Goal: Task Accomplishment & Management: Use online tool/utility

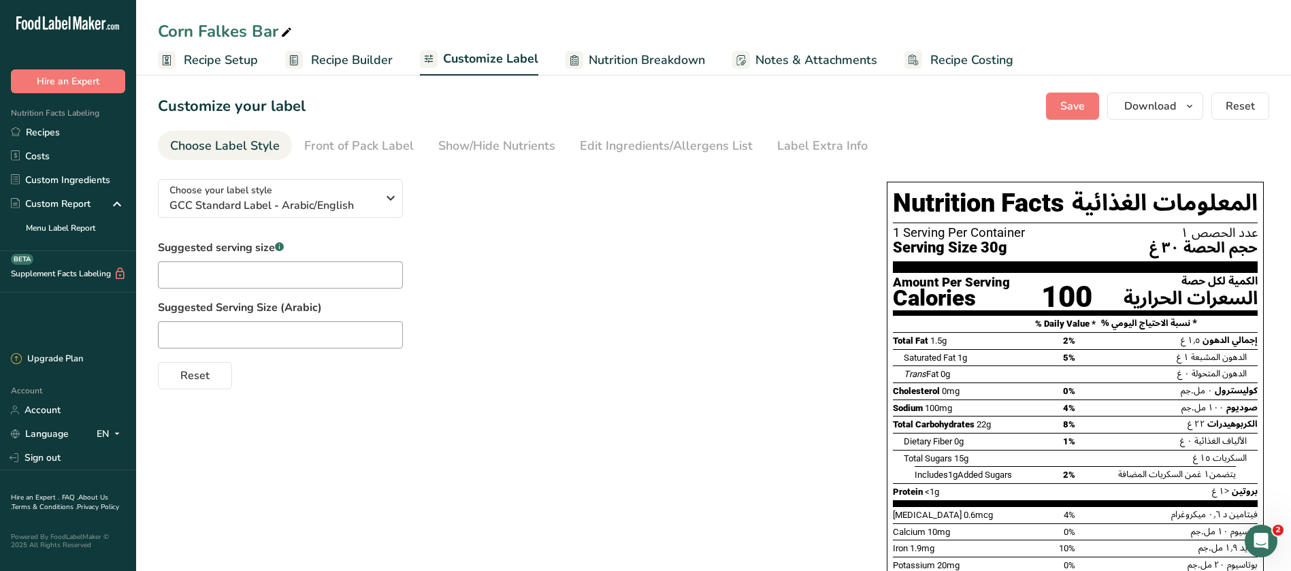
click at [215, 69] on link "Recipe Setup" at bounding box center [208, 60] width 100 height 31
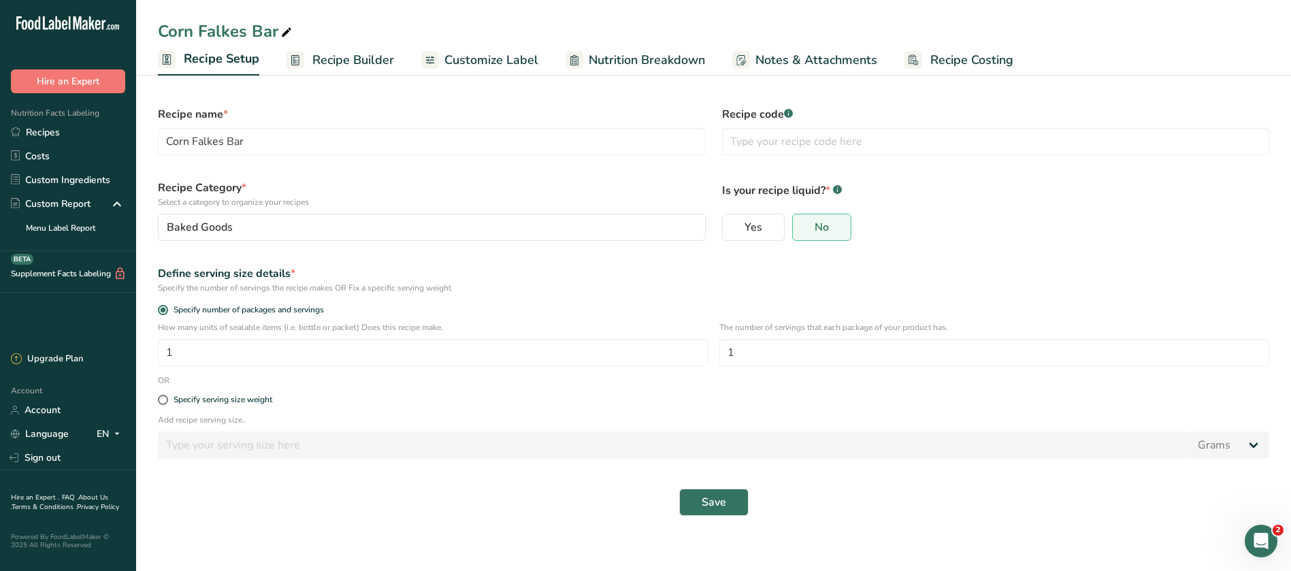
click at [379, 59] on span "Recipe Builder" at bounding box center [353, 60] width 82 height 18
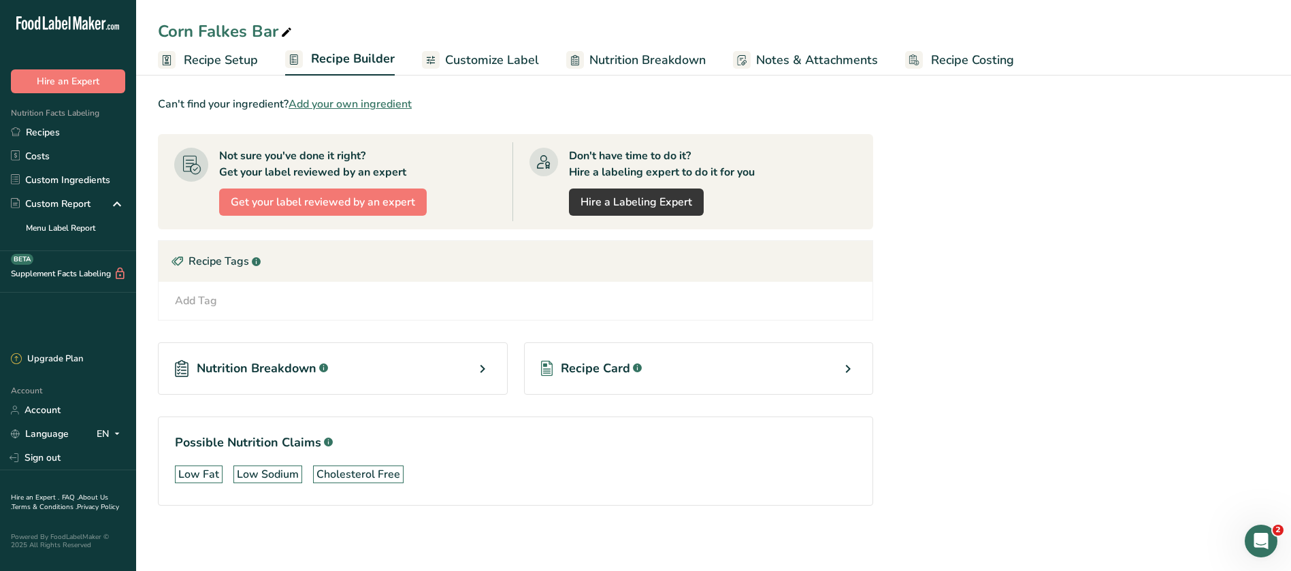
scroll to position [98, 0]
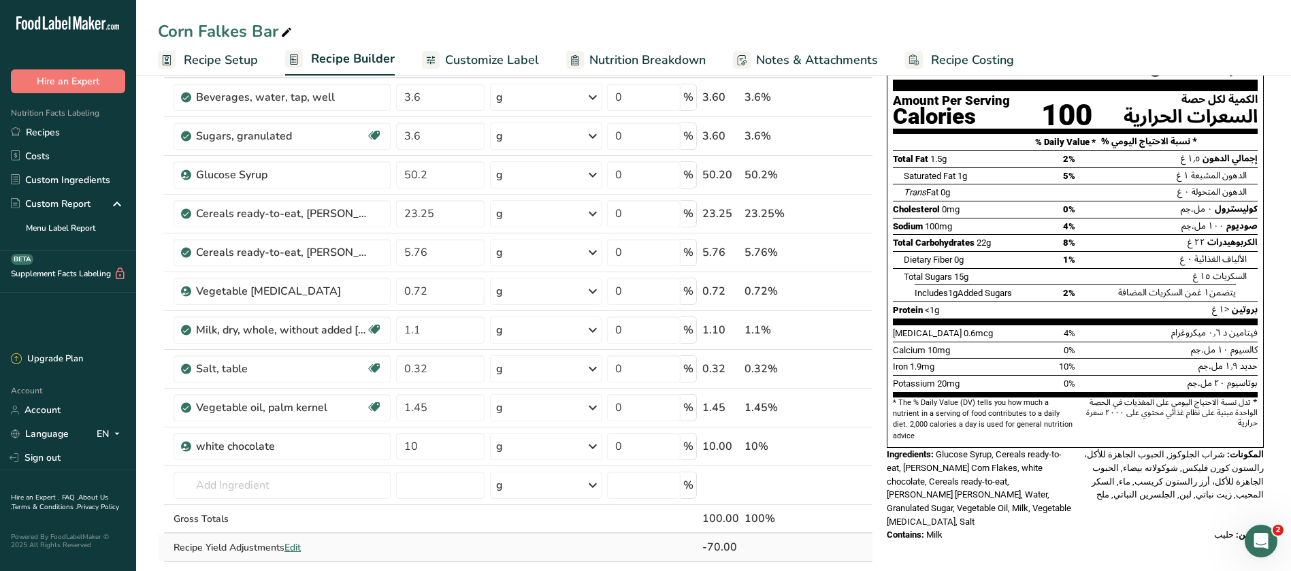
click at [297, 546] on span "Edit" at bounding box center [292, 547] width 16 height 13
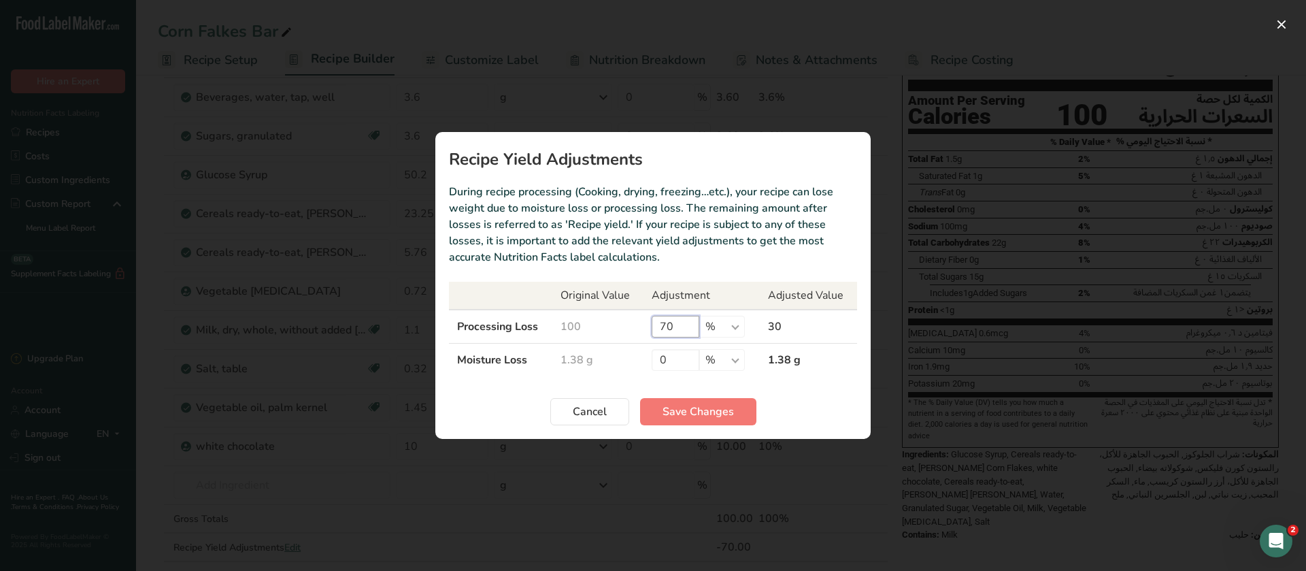
drag, startPoint x: 684, startPoint y: 320, endPoint x: 604, endPoint y: 326, distance: 80.5
click at [604, 326] on tr "Processing Loss 100 70 % g kg mg mcg lb oz 30" at bounding box center [653, 327] width 408 height 34
type input "0"
click at [670, 419] on span "Save Changes" at bounding box center [698, 411] width 71 height 16
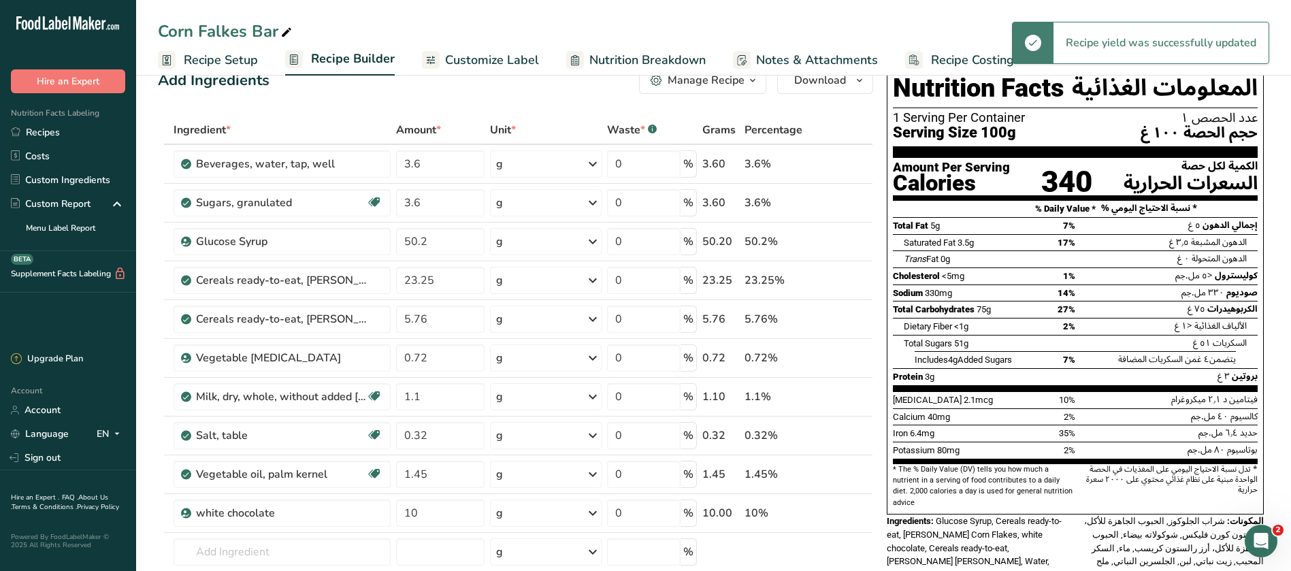
scroll to position [0, 0]
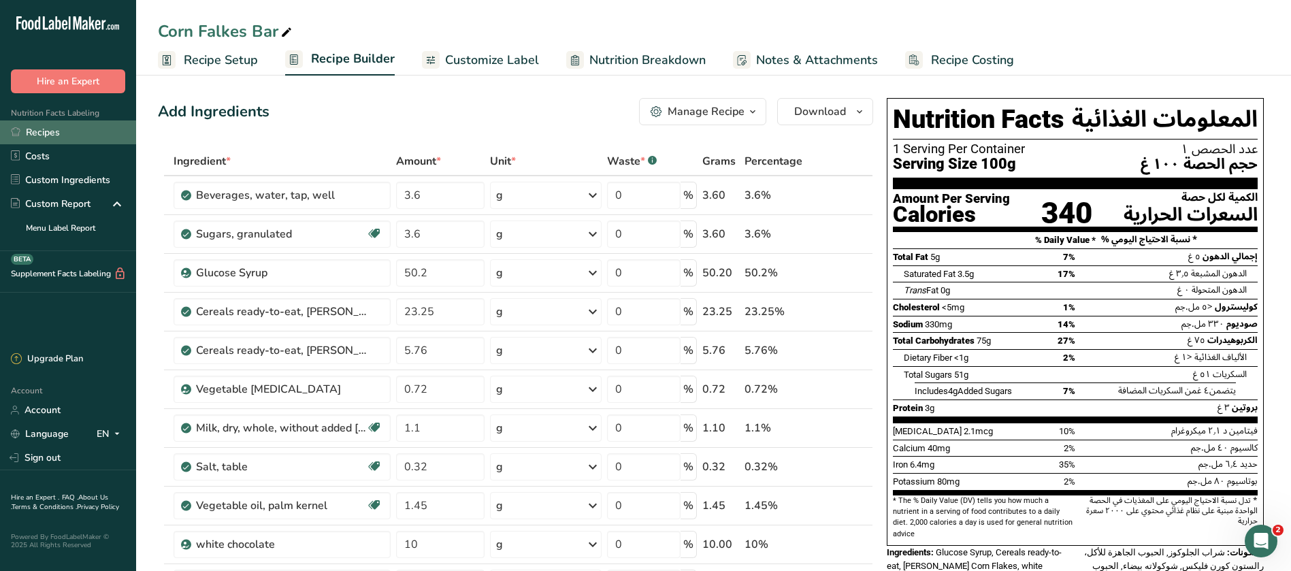
click at [47, 132] on link "Recipes" at bounding box center [68, 132] width 136 height 24
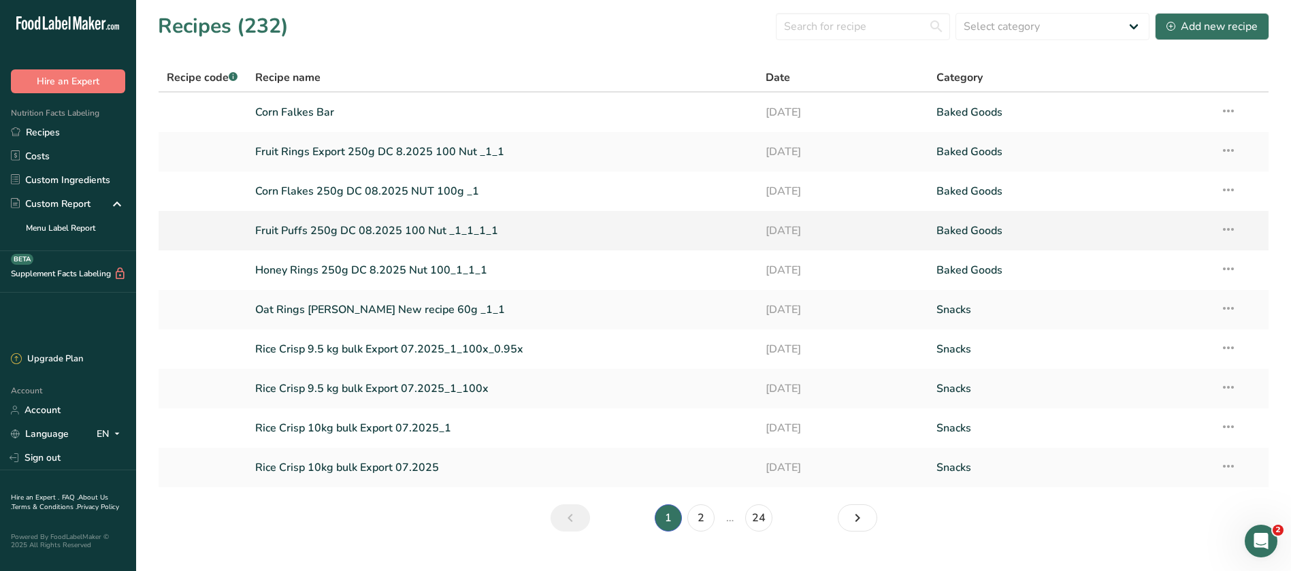
click at [384, 229] on link "Fruit Puffs 250g DC 08.2025 100 Nut _1_1_1_1" at bounding box center [502, 230] width 495 height 29
click at [703, 520] on link "2" at bounding box center [700, 517] width 27 height 27
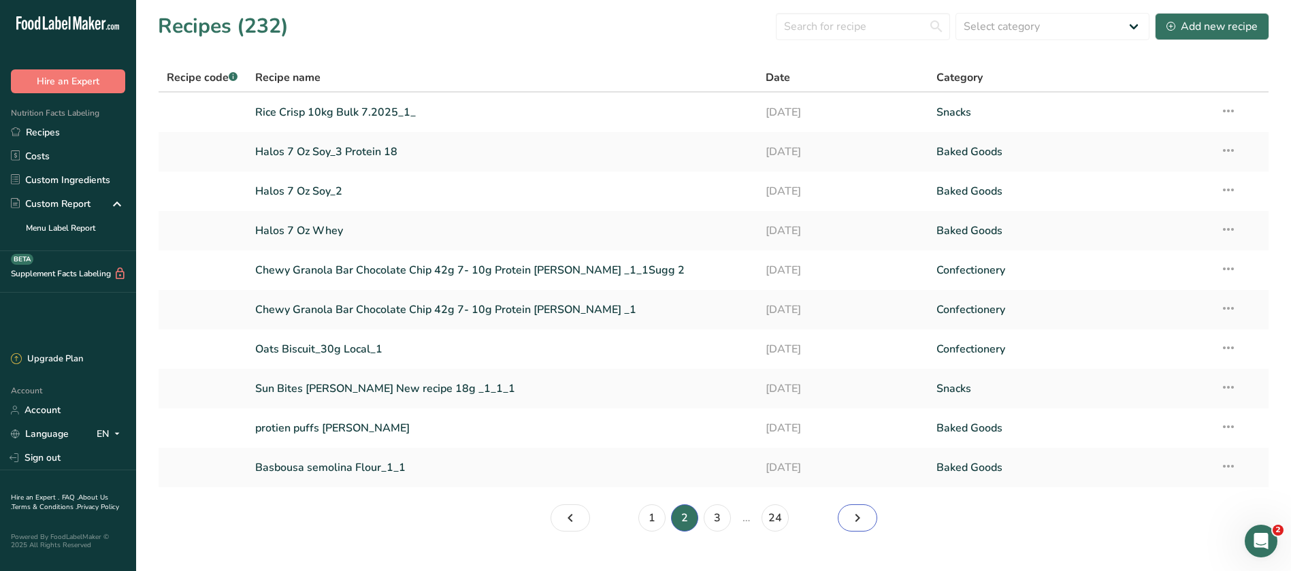
click at [862, 513] on icon "Page 3." at bounding box center [857, 518] width 16 height 24
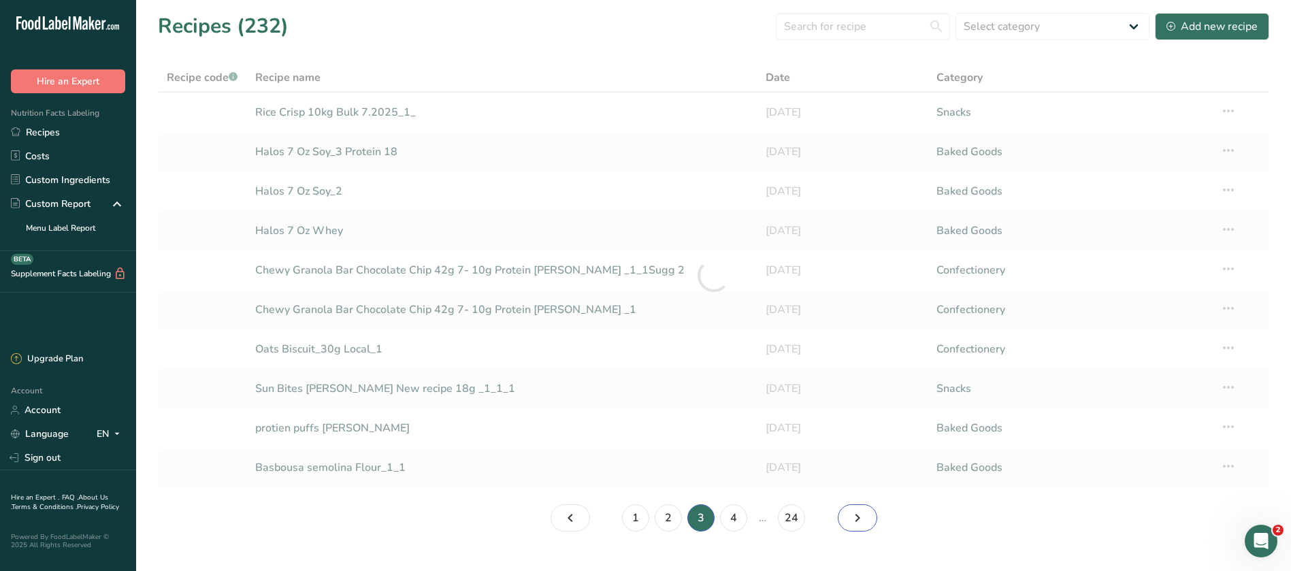
click at [862, 513] on icon "Page 4." at bounding box center [857, 518] width 16 height 24
click at [862, 513] on icon "Page 5." at bounding box center [857, 518] width 16 height 24
click at [862, 513] on icon "Page 6." at bounding box center [857, 518] width 16 height 24
click at [862, 513] on icon "Page 7." at bounding box center [857, 518] width 16 height 24
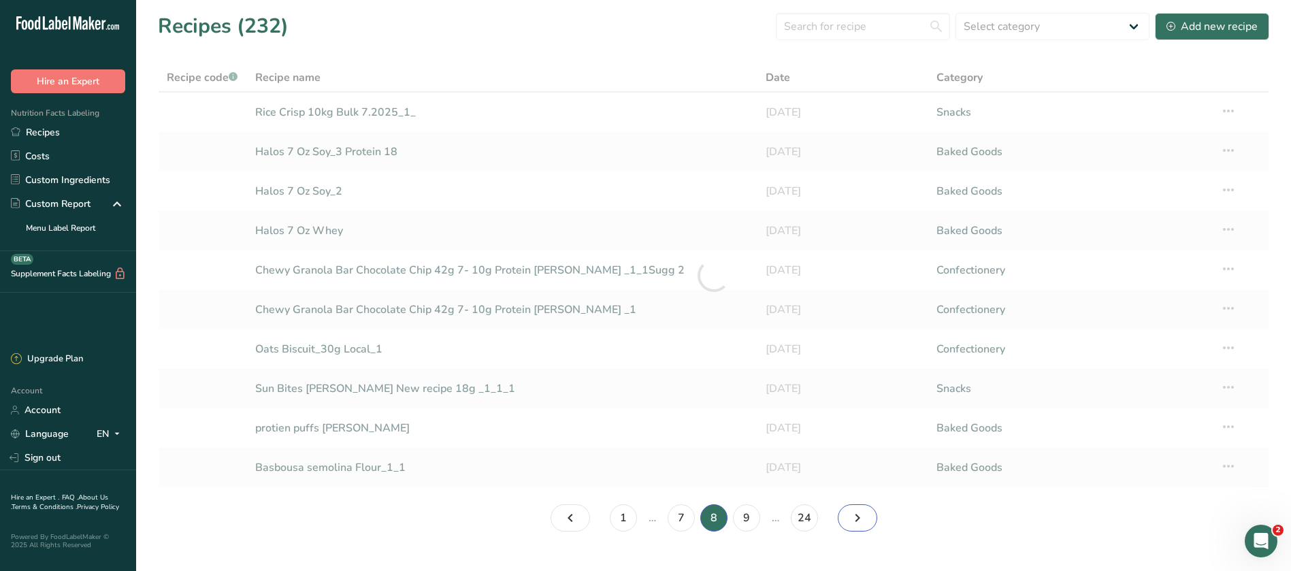
click at [862, 513] on icon "Page 9." at bounding box center [857, 518] width 16 height 24
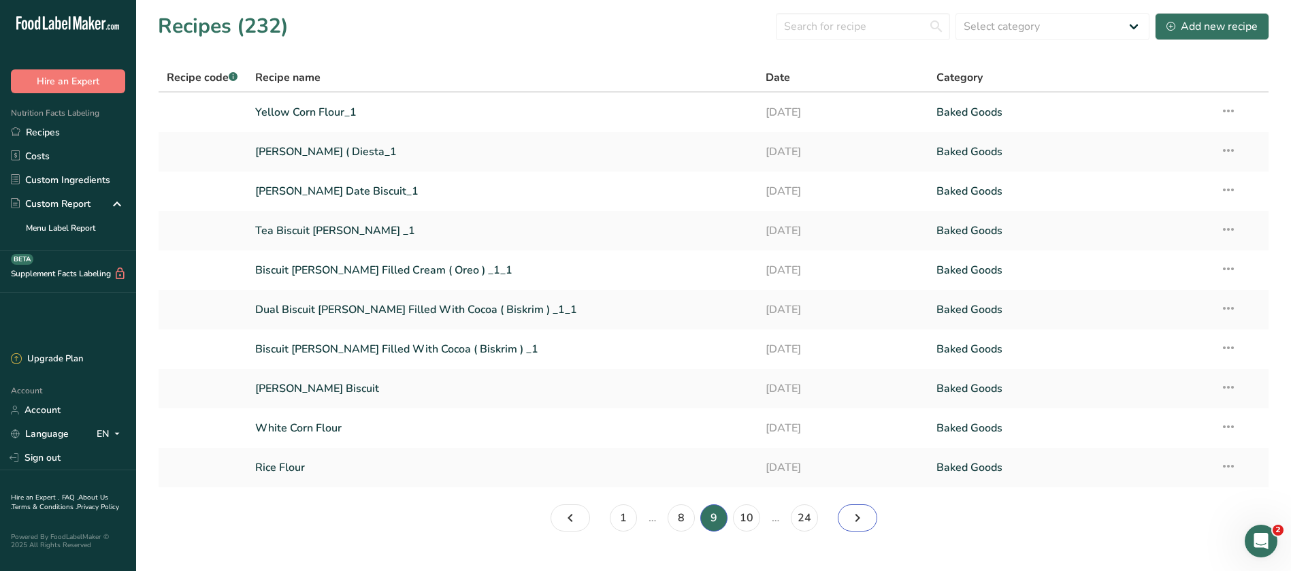
click at [862, 513] on icon "Page 10." at bounding box center [857, 518] width 16 height 24
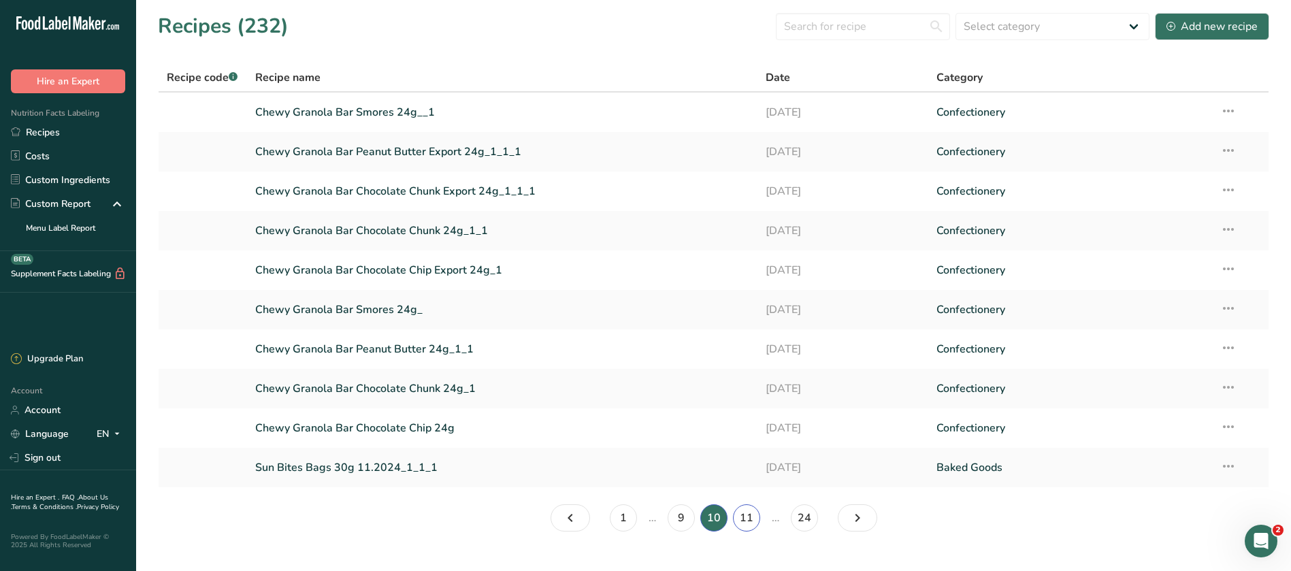
click at [750, 520] on link "11" at bounding box center [746, 517] width 27 height 27
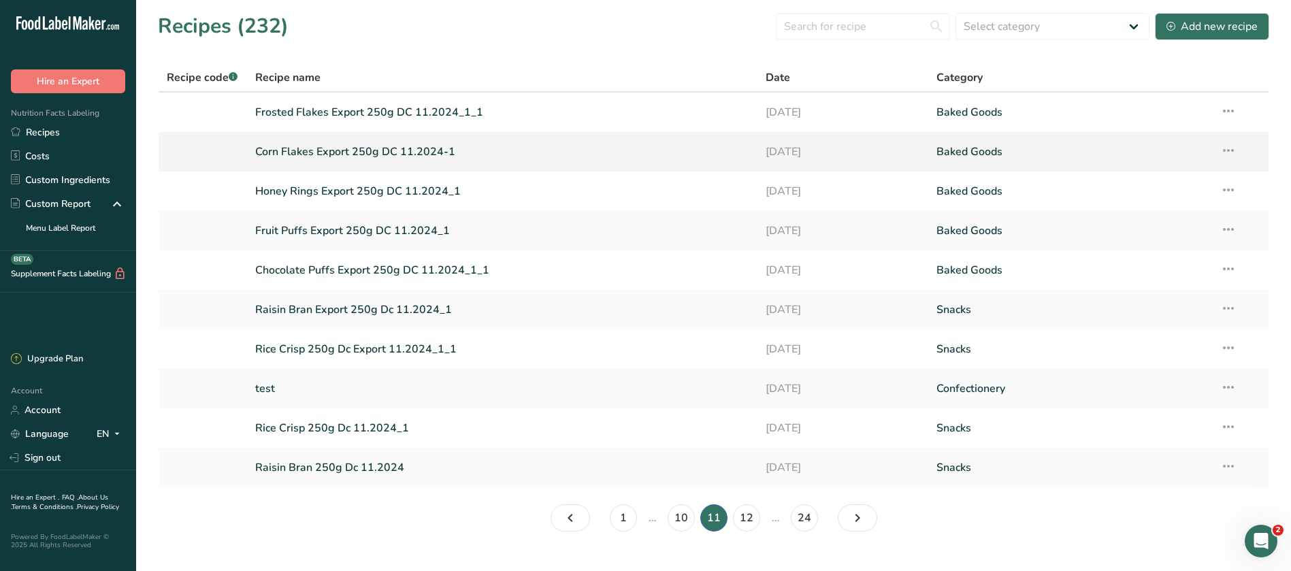
click at [349, 154] on link "Corn Flakes Export 250g DC 11.2024-1" at bounding box center [502, 151] width 495 height 29
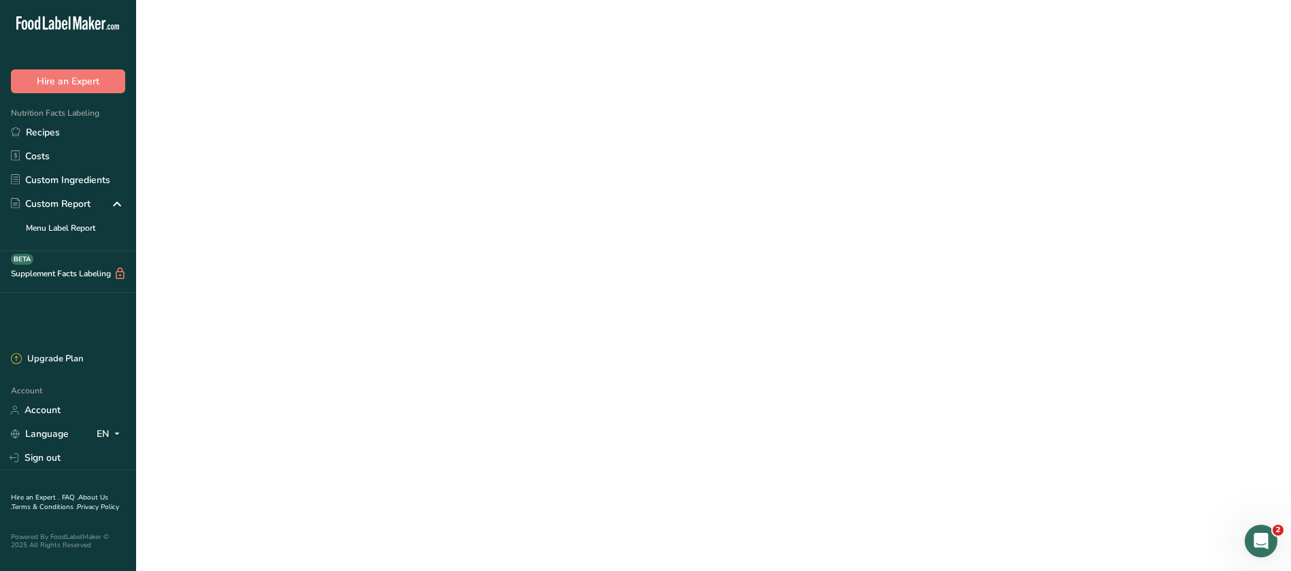
click at [349, 154] on link "Corn Flakes Export 250g DC 11.2024-1" at bounding box center [502, 151] width 495 height 29
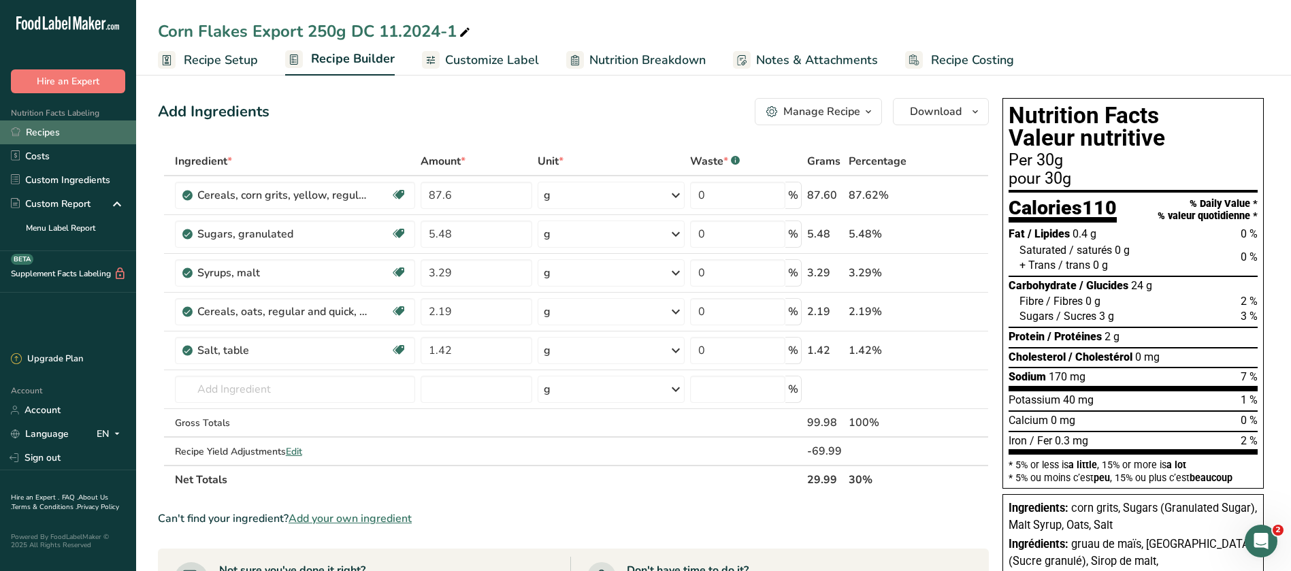
click at [46, 129] on link "Recipes" at bounding box center [68, 132] width 136 height 24
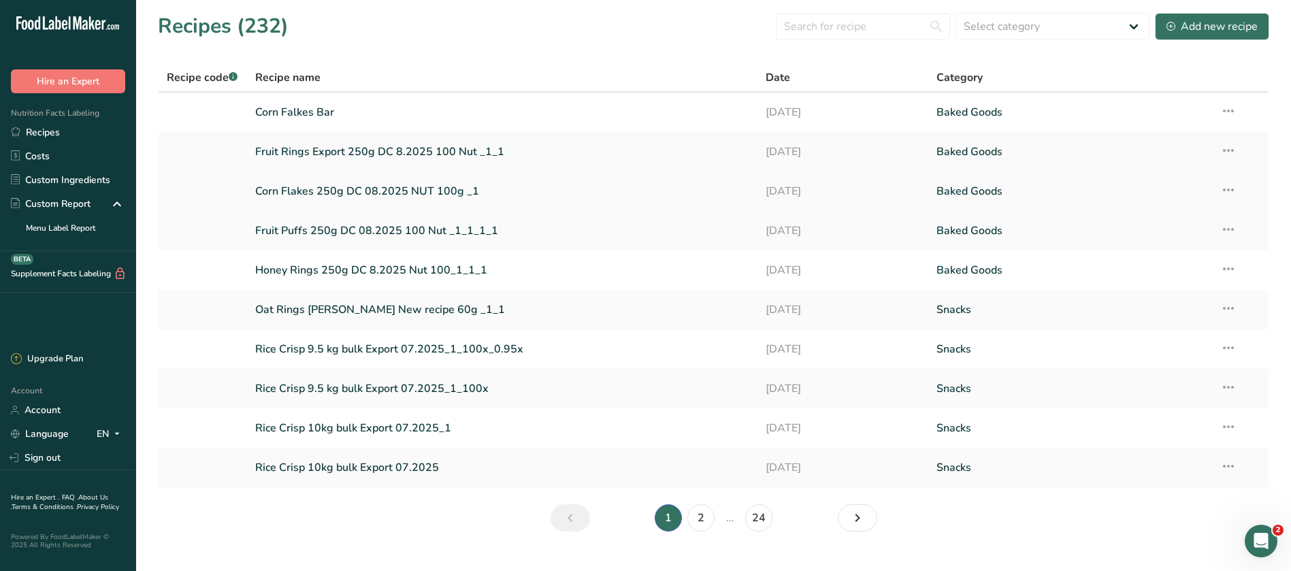
click at [400, 182] on link "Corn Flakes 250g DC 08.2025 NUT 100g _1" at bounding box center [502, 191] width 495 height 29
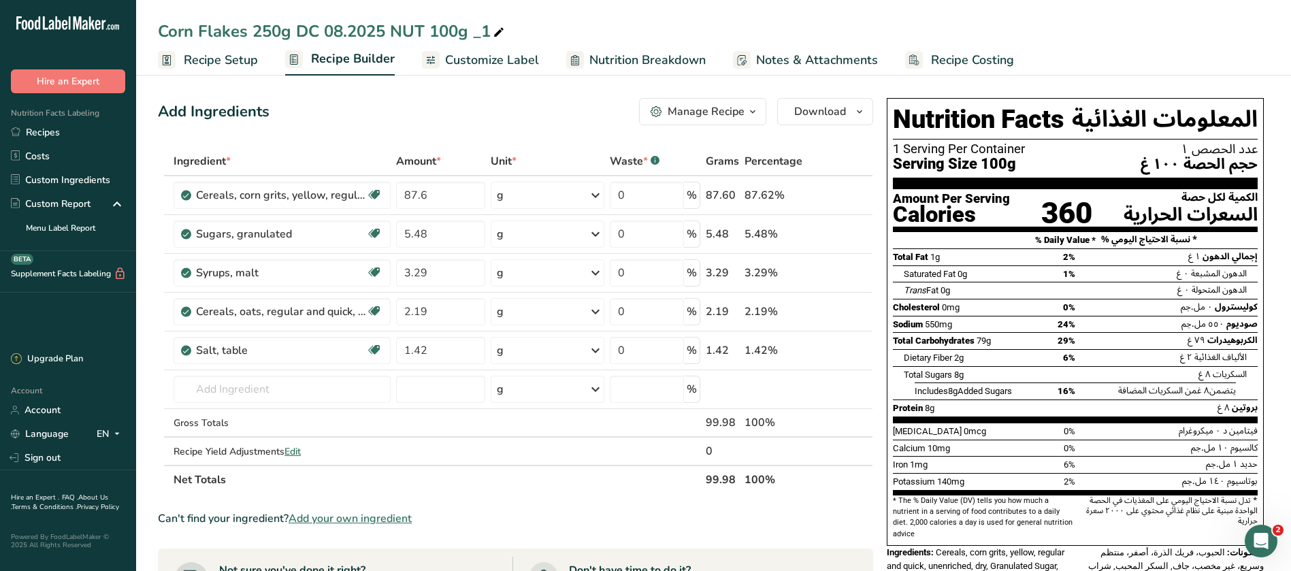
click at [515, 63] on span "Customize Label" at bounding box center [492, 60] width 94 height 18
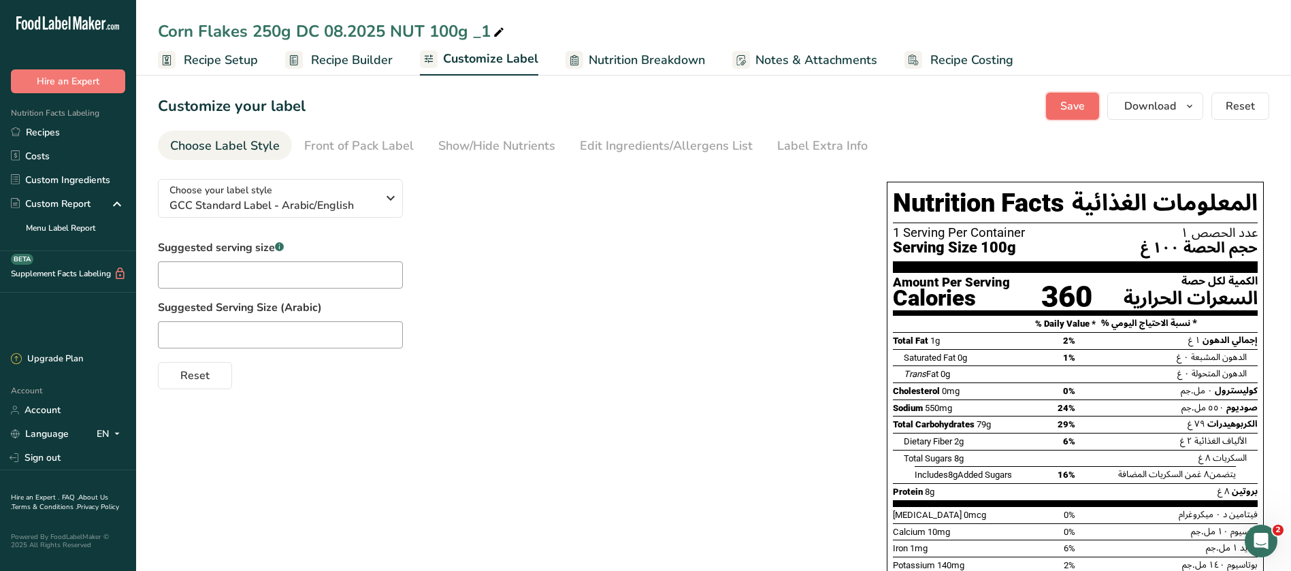
click at [1075, 112] on span "Save" at bounding box center [1072, 106] width 24 height 16
click at [1163, 107] on span "Download" at bounding box center [1150, 106] width 52 height 16
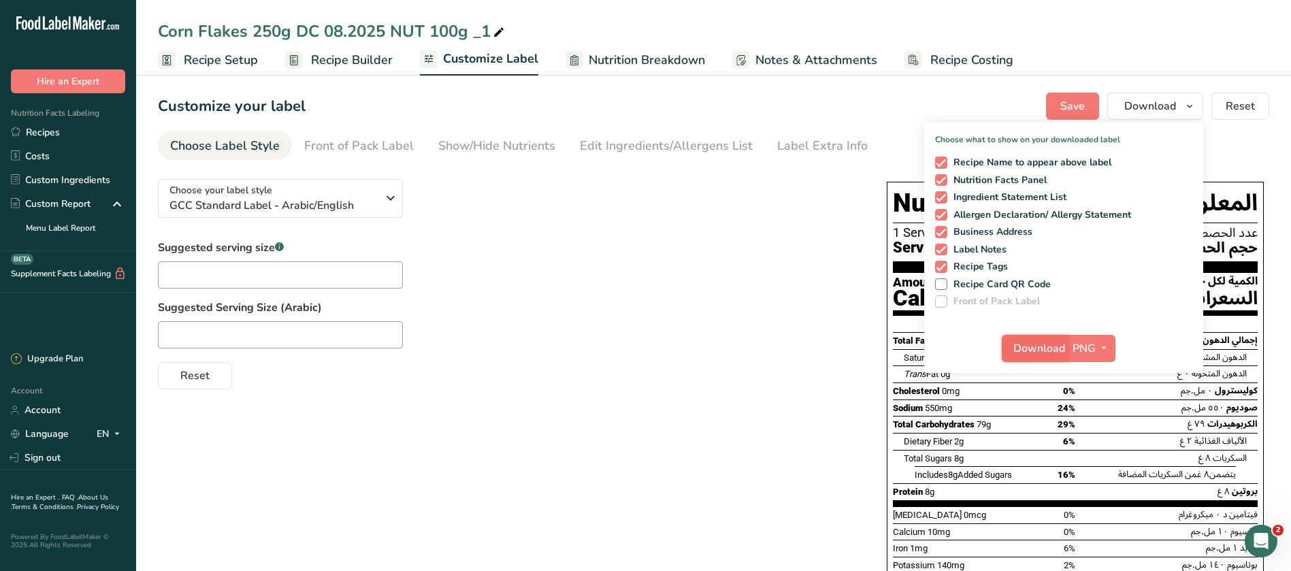
click at [1041, 354] on span "Download" at bounding box center [1039, 348] width 52 height 16
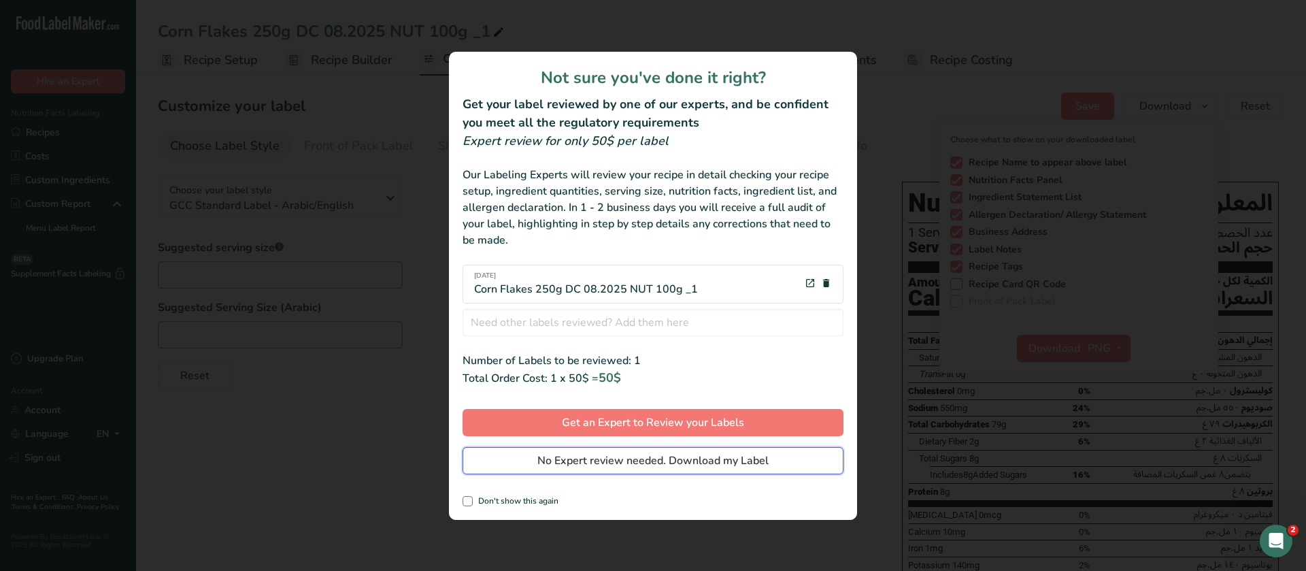
click at [708, 467] on span "No Expert review needed. Download my Label" at bounding box center [652, 460] width 231 height 16
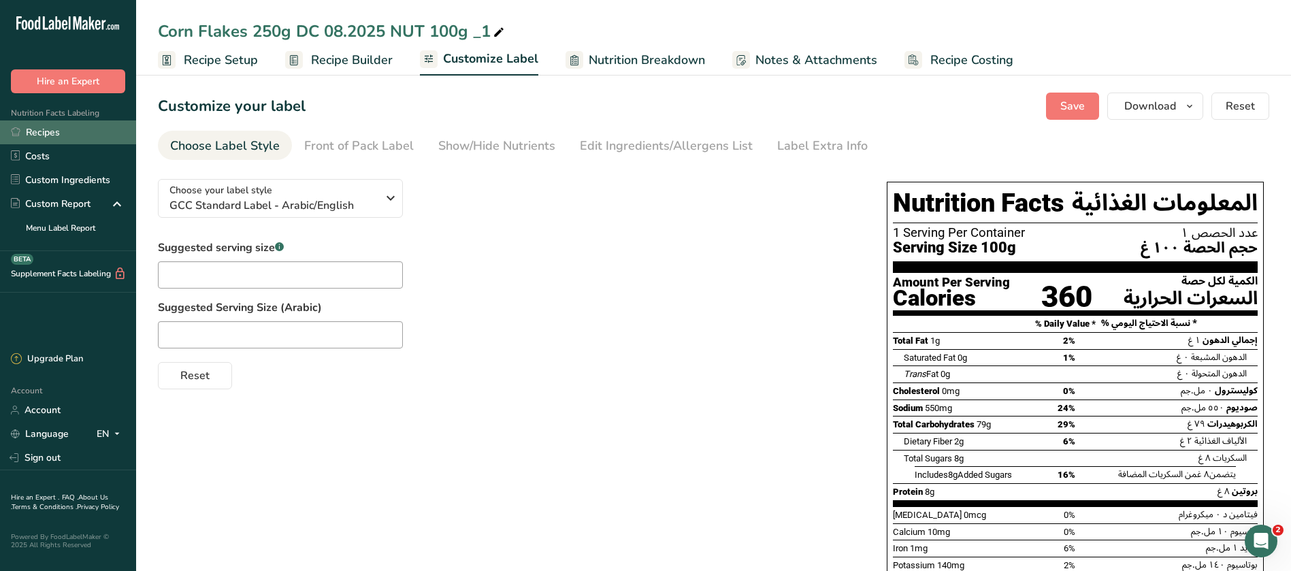
click at [45, 133] on link "Recipes" at bounding box center [68, 132] width 136 height 24
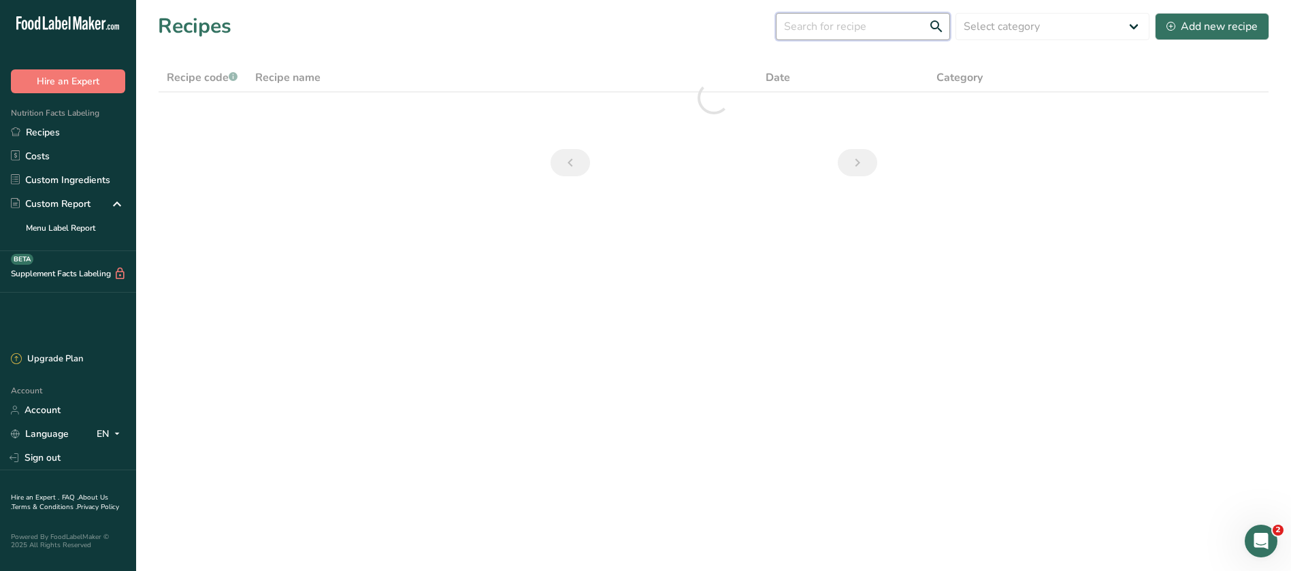
click at [870, 21] on input "text" at bounding box center [863, 26] width 174 height 27
type input "ؤ"
type input "c"
click at [835, 24] on input "scopps" at bounding box center [863, 26] width 174 height 27
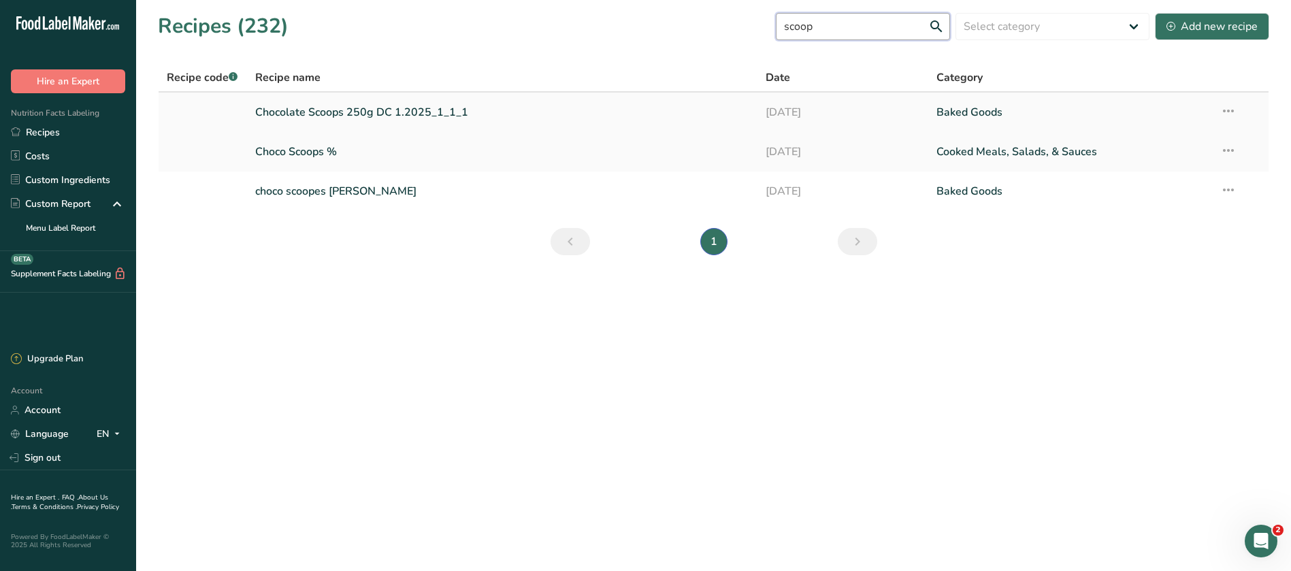
type input "scoop"
click at [385, 117] on link "Chocolate Scoops 250g DC 1.2025_1_1_1" at bounding box center [502, 112] width 495 height 29
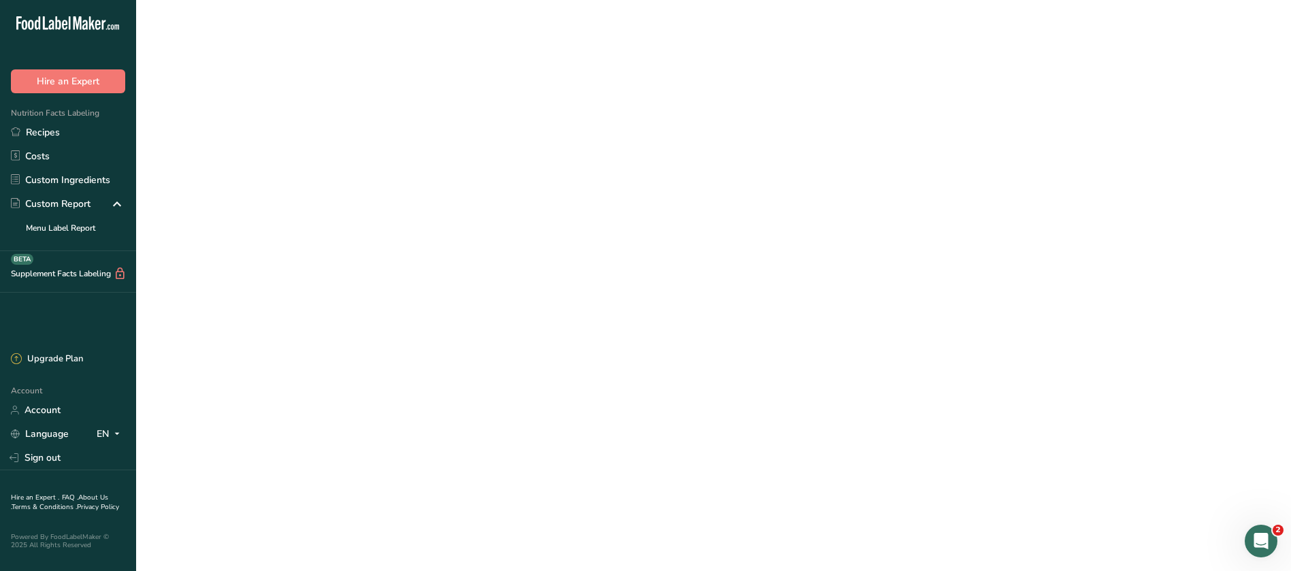
click at [385, 117] on link "Chocolate Scoops 250g DC 1.2025_1_1_1" at bounding box center [502, 112] width 495 height 29
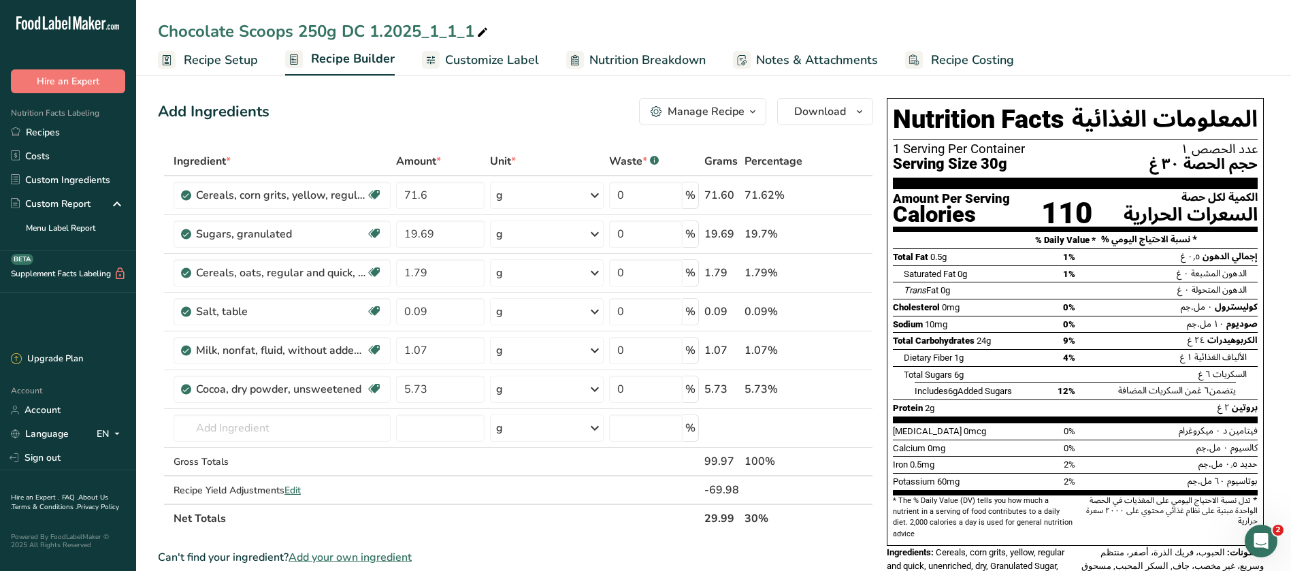
click at [748, 110] on icon "button" at bounding box center [752, 111] width 11 height 17
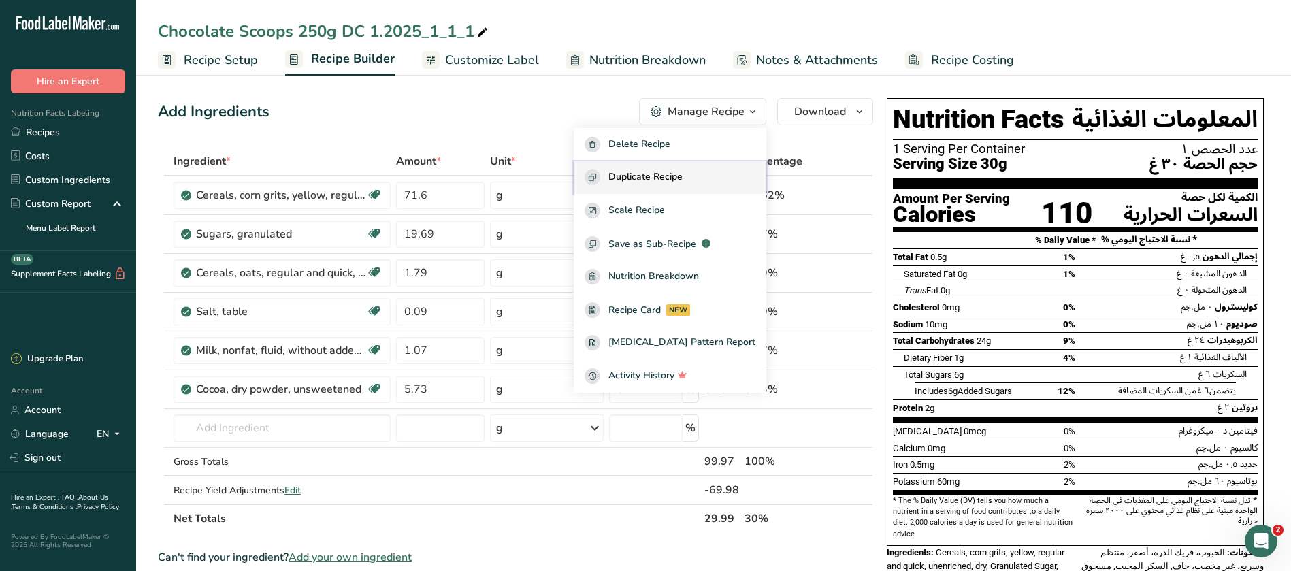
click at [682, 171] on span "Duplicate Recipe" at bounding box center [645, 177] width 74 height 16
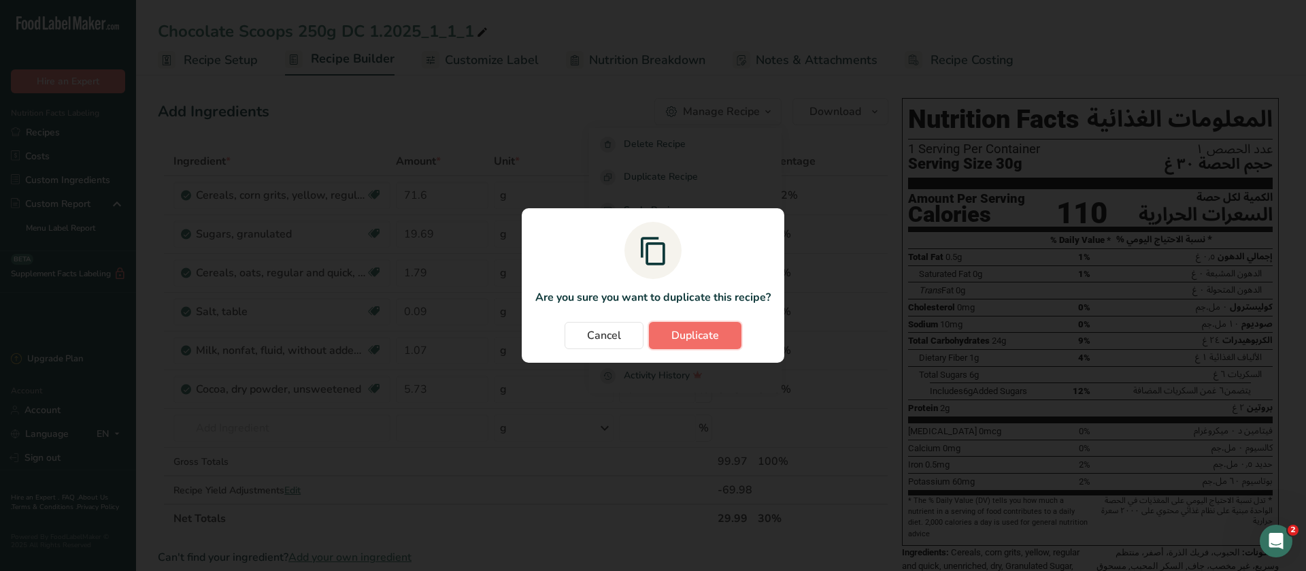
click at [699, 341] on span "Duplicate" at bounding box center [696, 335] width 48 height 16
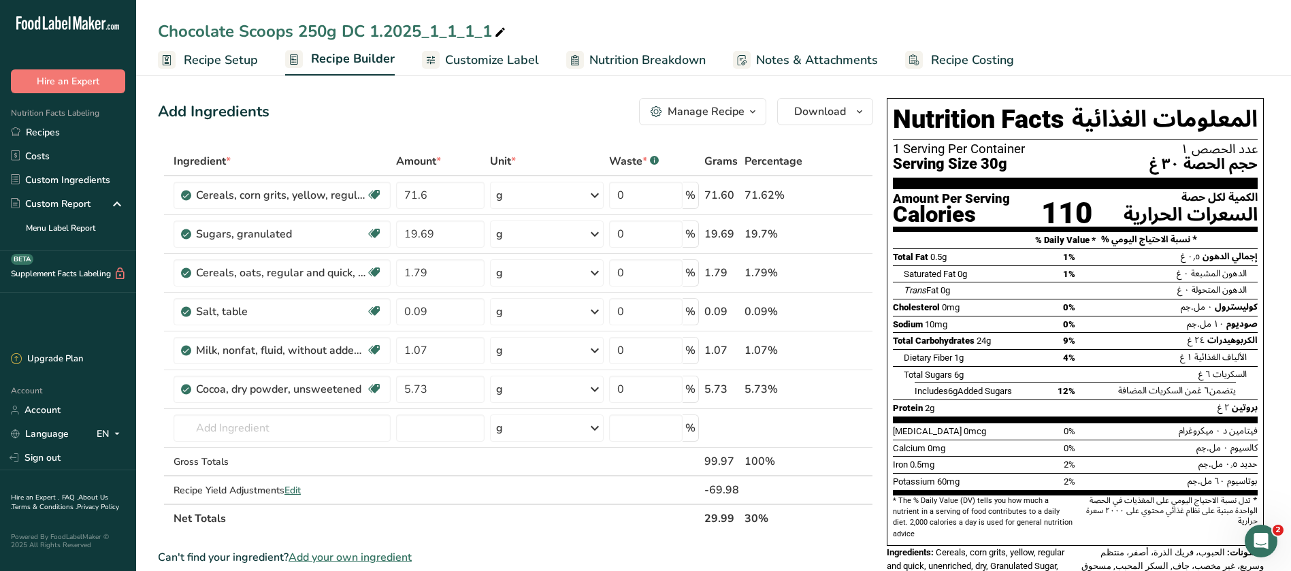
click at [379, 27] on div "Chocolate Scoops 250g DC 1.2025_1_1_1_1" at bounding box center [333, 31] width 350 height 24
click at [378, 29] on input "Chocolate Scoops 250g DC 1.2025_1_1_1_1" at bounding box center [713, 31] width 1111 height 24
click at [438, 24] on input "Chocolate Scoops 250g DC 8.2025_1_1_1_1" at bounding box center [713, 31] width 1111 height 24
type input "Chocolate Scoops 250g DC 8.2025_100 Nut 1_1_1_1"
click at [299, 491] on span "Edit" at bounding box center [292, 490] width 16 height 13
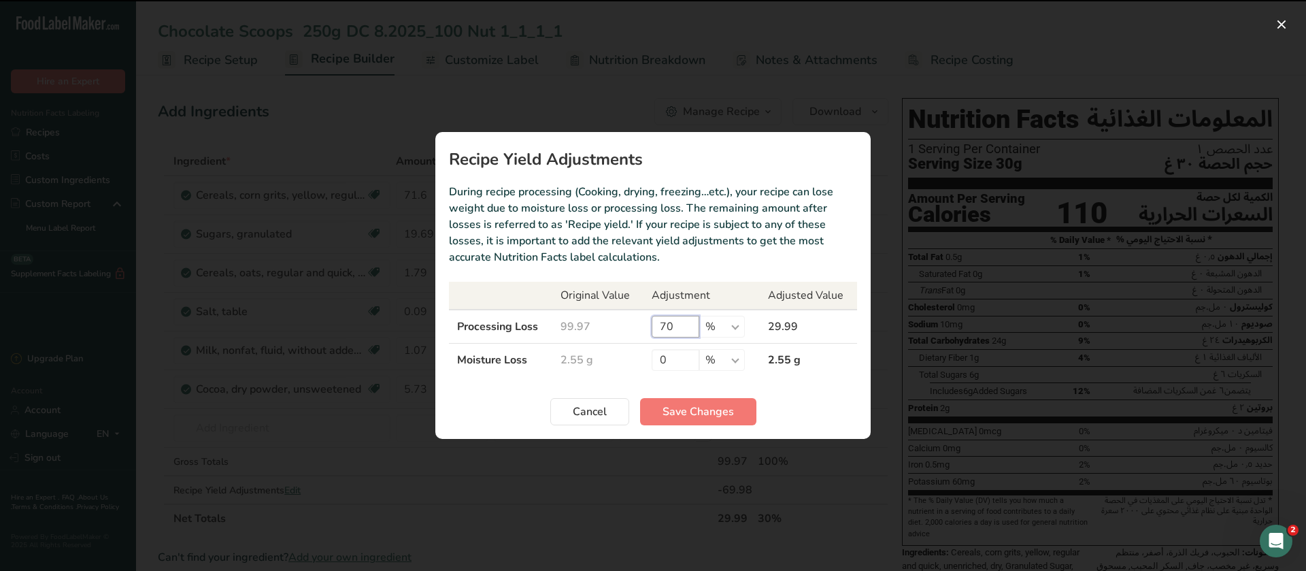
drag, startPoint x: 675, startPoint y: 328, endPoint x: 648, endPoint y: 329, distance: 27.2
click at [648, 329] on td "70 % g kg mg mcg lb oz" at bounding box center [702, 327] width 116 height 34
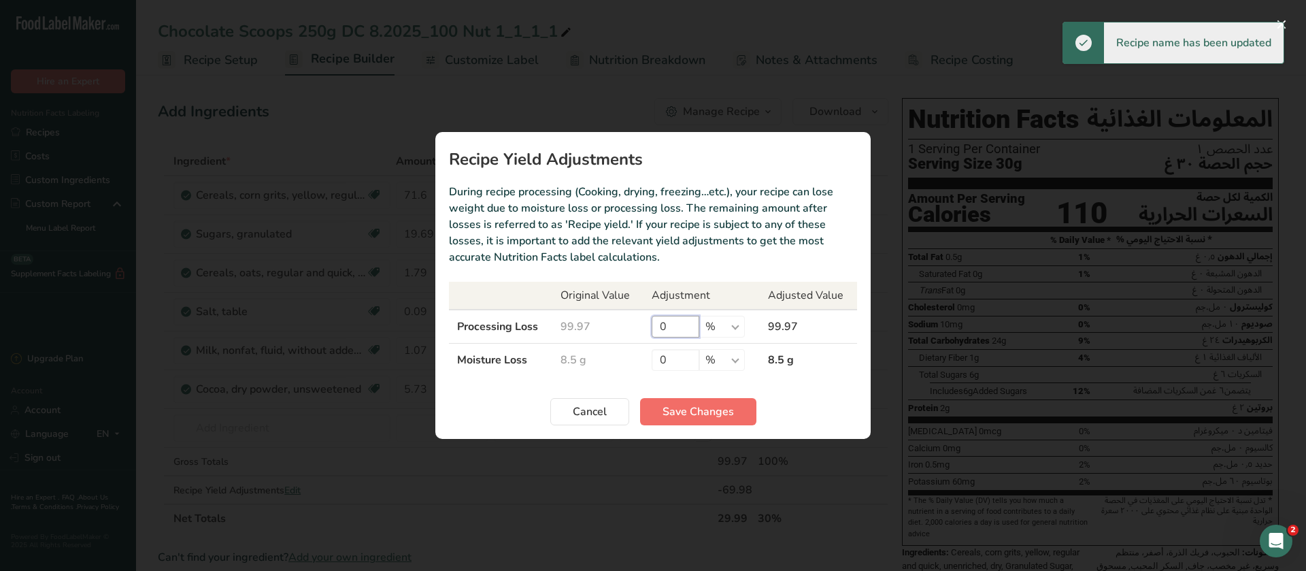
type input "0"
click at [703, 420] on button "Save Changes" at bounding box center [698, 411] width 116 height 27
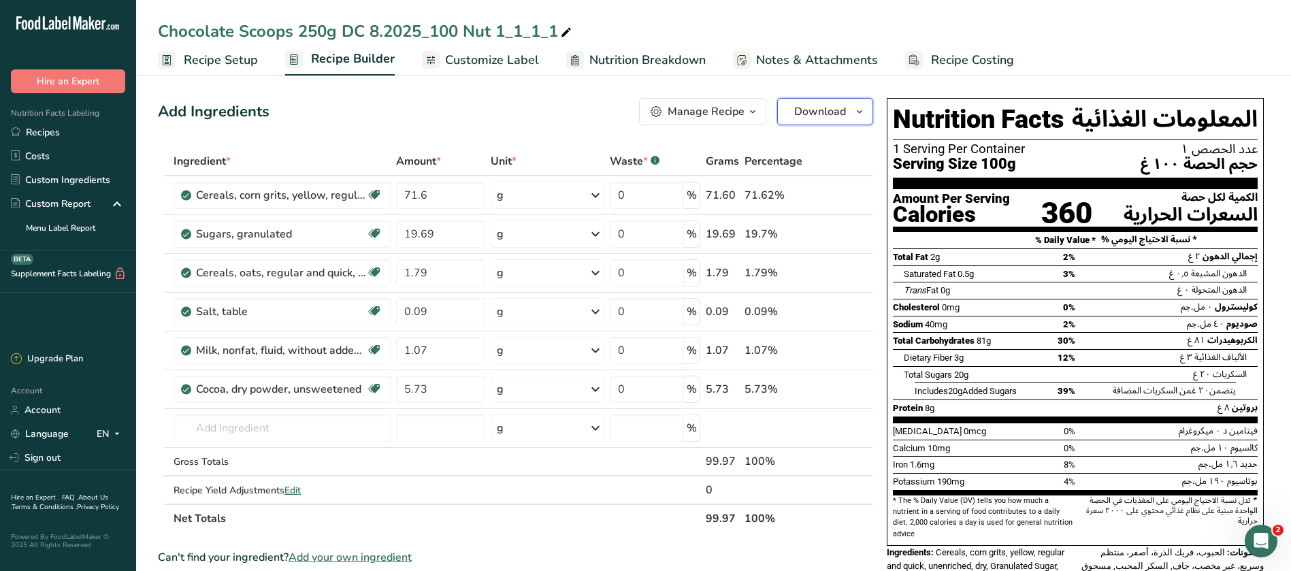
click at [856, 105] on icon "button" at bounding box center [859, 111] width 11 height 17
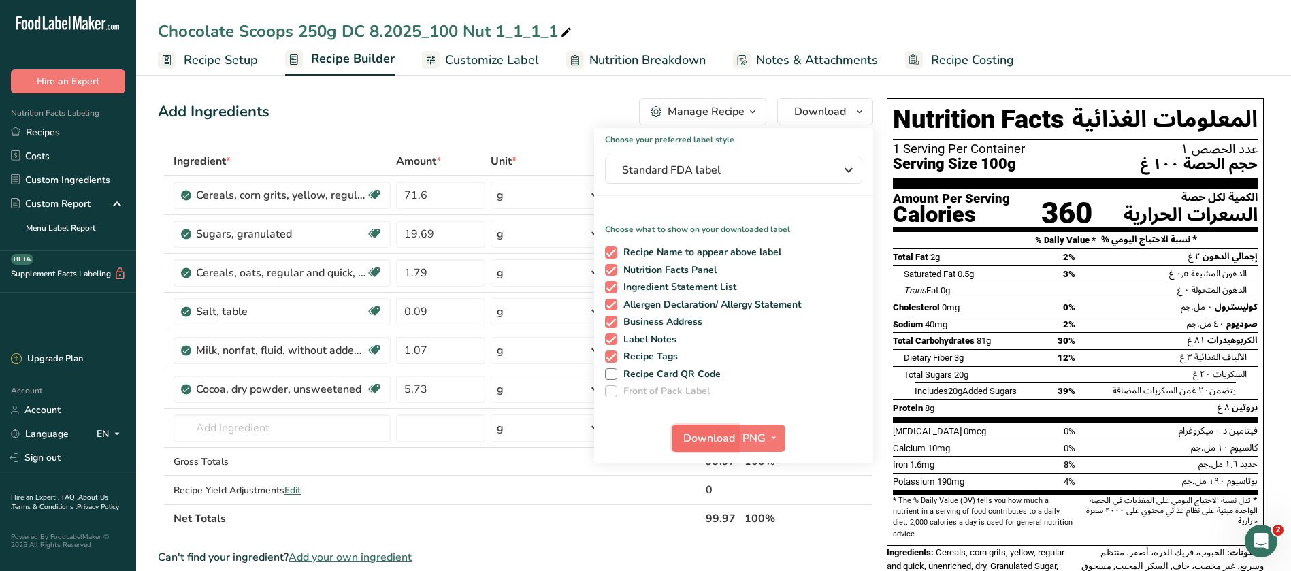
click at [715, 435] on span "Download" at bounding box center [709, 438] width 52 height 16
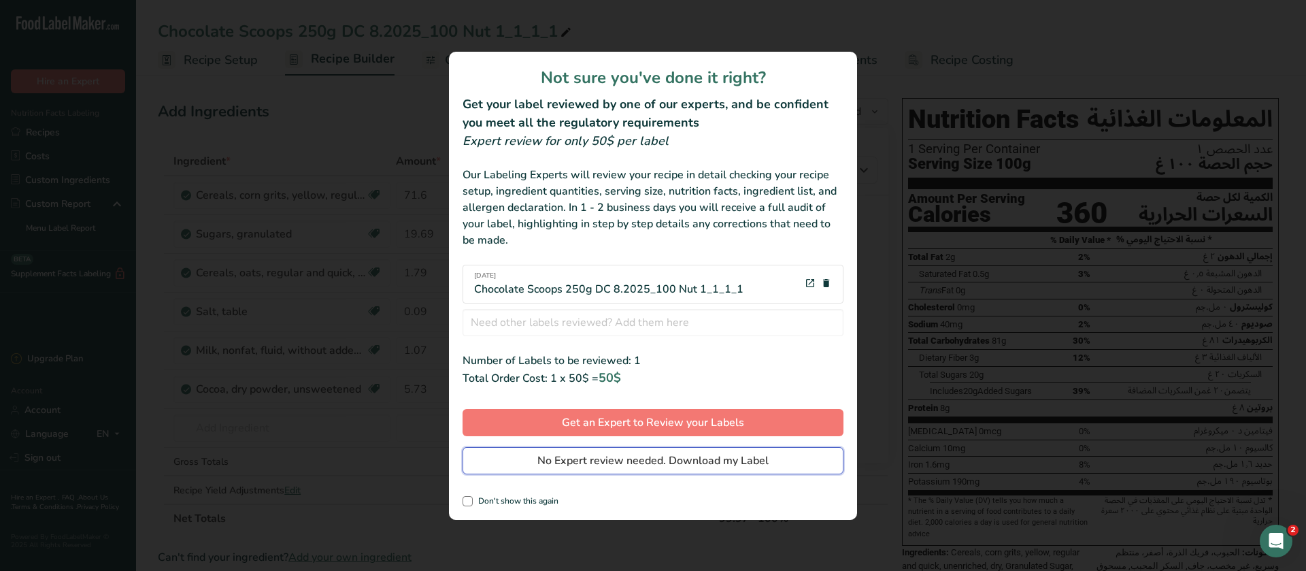
click at [652, 456] on span "No Expert review needed. Download my Label" at bounding box center [652, 460] width 231 height 16
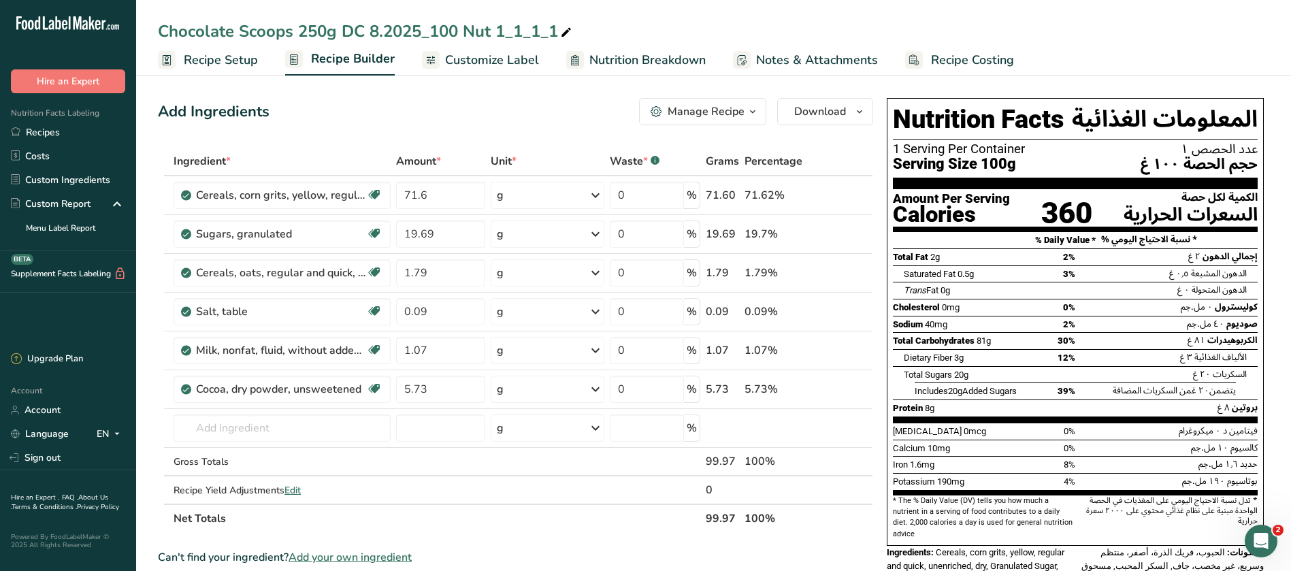
click at [494, 60] on span "Customize Label" at bounding box center [492, 60] width 94 height 18
click at [501, 59] on span "Customize Label" at bounding box center [492, 60] width 94 height 18
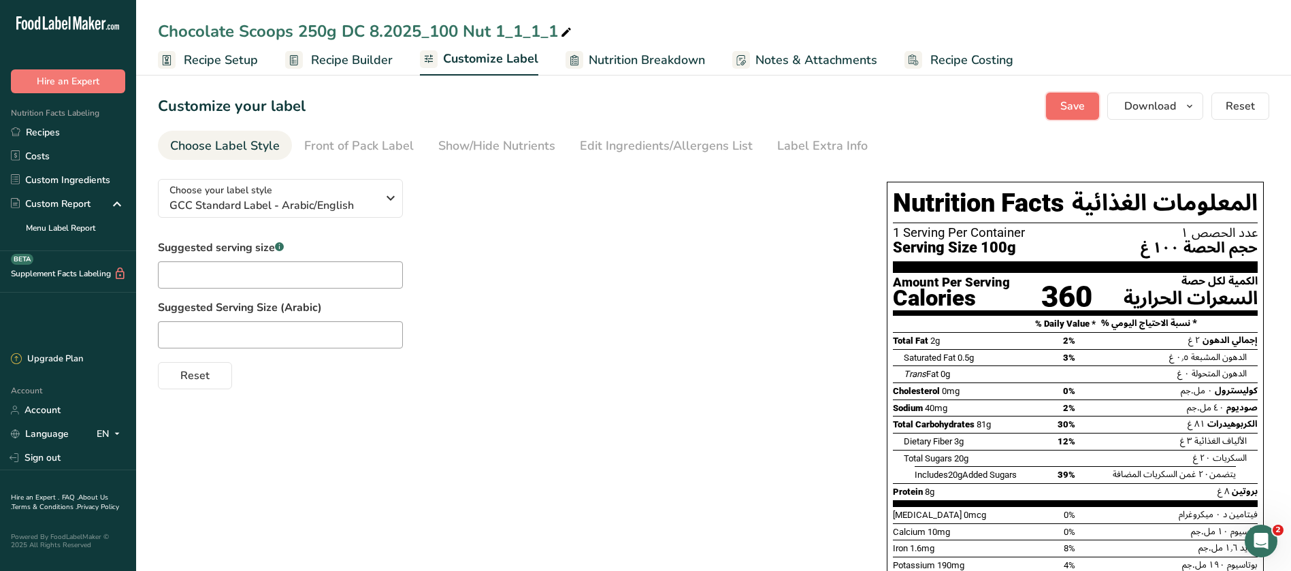
click at [1088, 113] on button "Save" at bounding box center [1072, 106] width 53 height 27
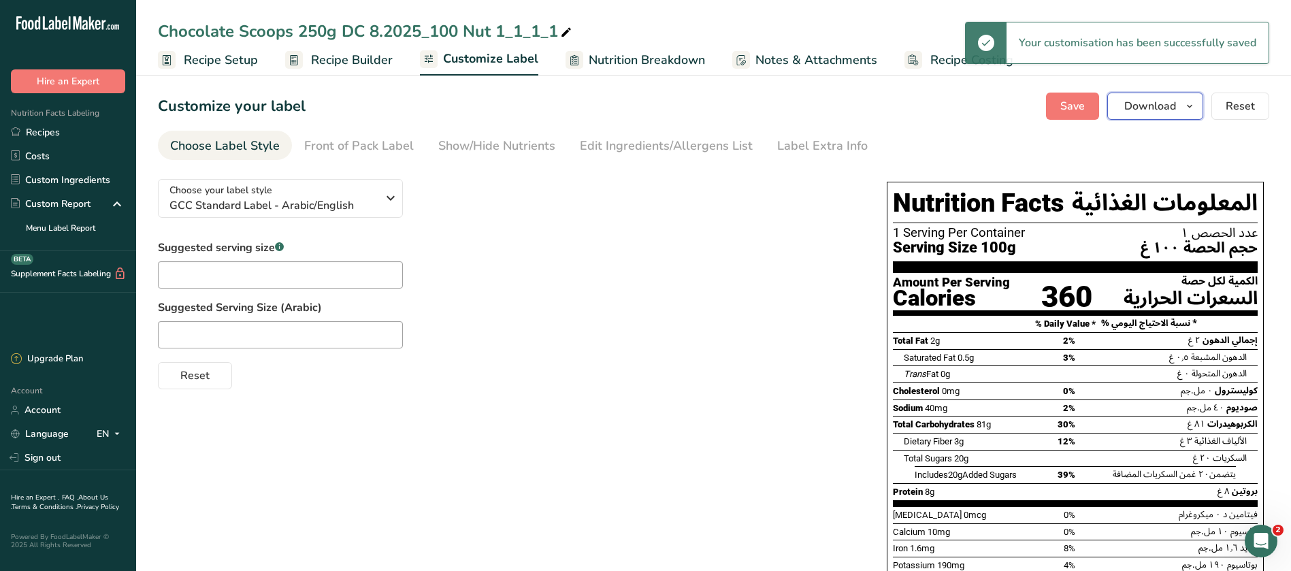
click at [1187, 102] on icon "button" at bounding box center [1189, 106] width 11 height 17
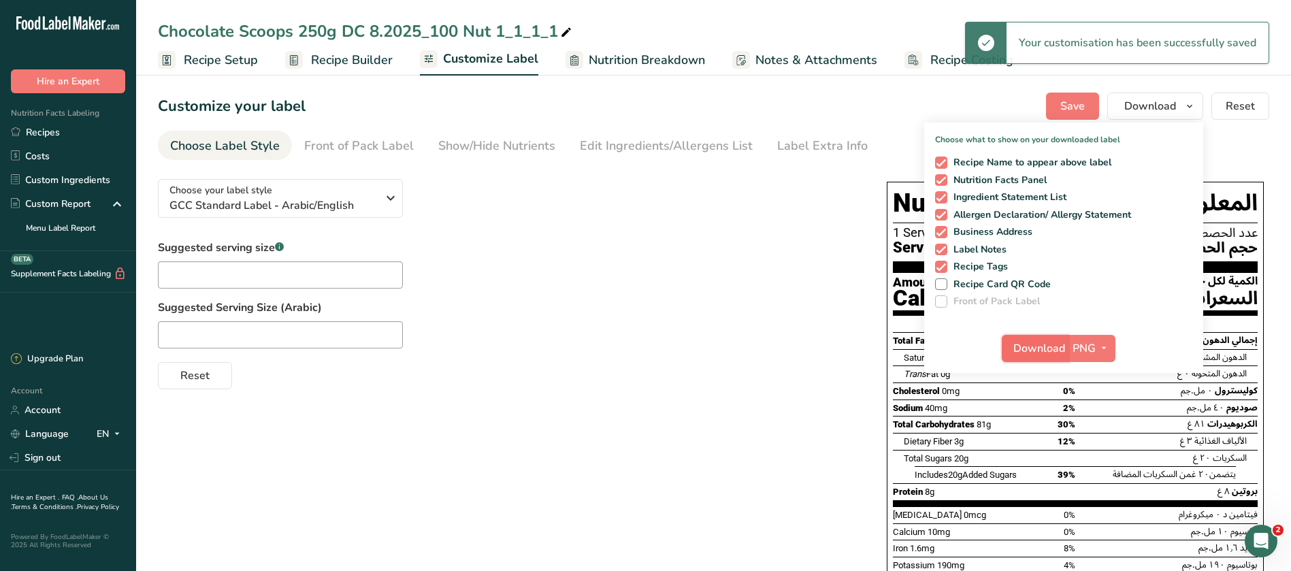
click at [1048, 352] on span "Download" at bounding box center [1039, 348] width 52 height 16
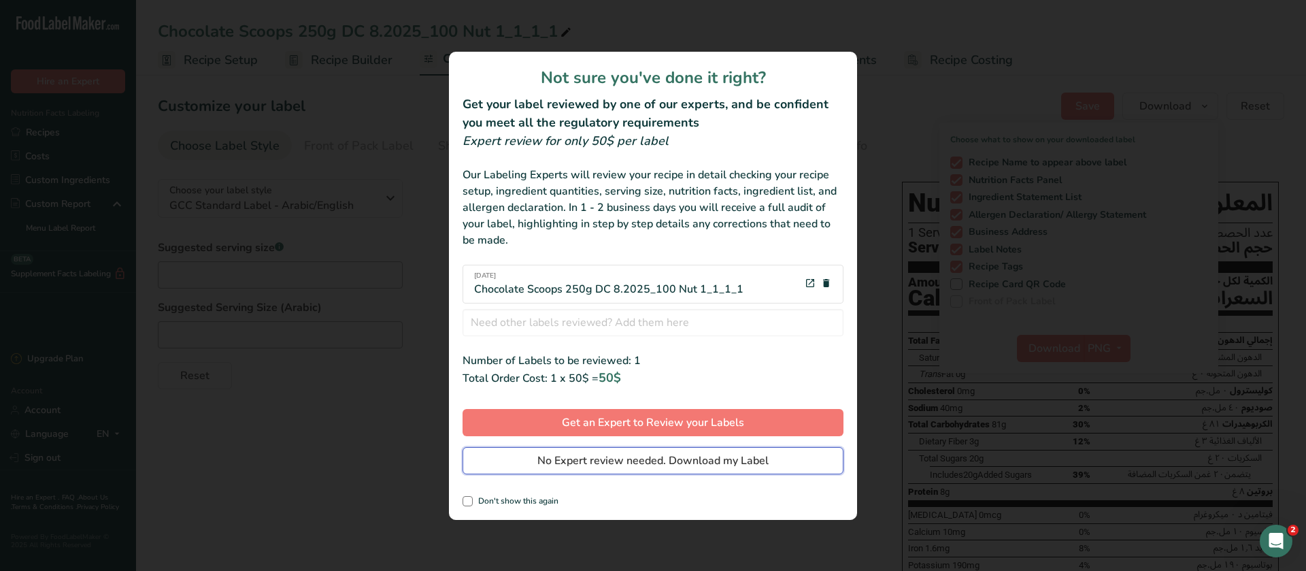
click at [646, 461] on span "No Expert review needed. Download my Label" at bounding box center [652, 460] width 231 height 16
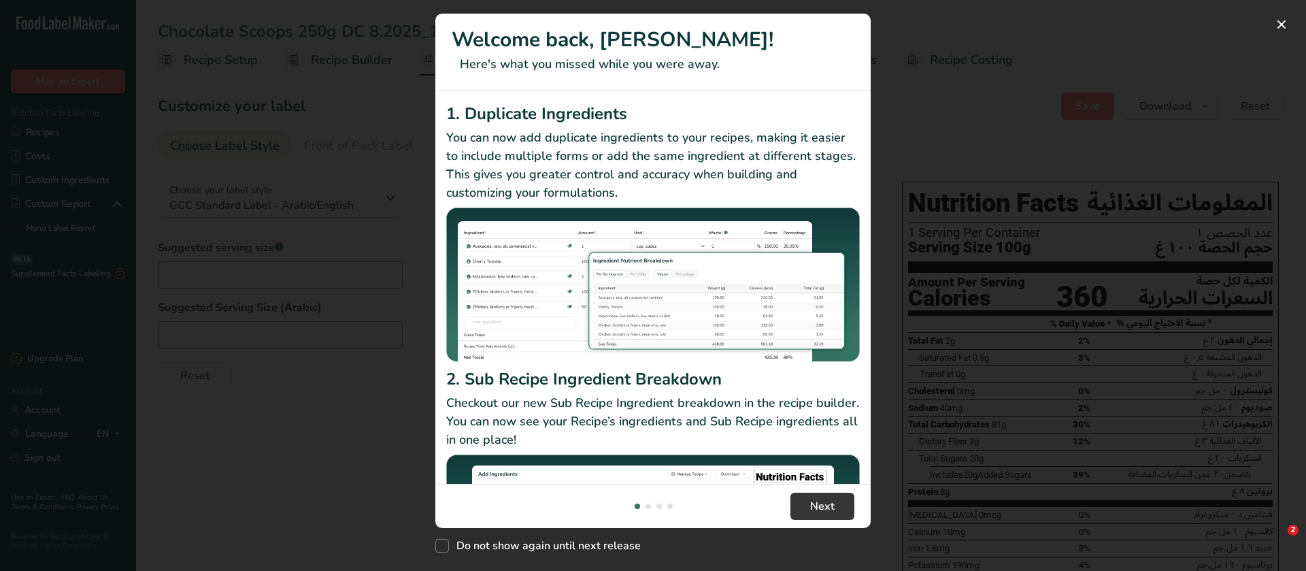
click at [944, 302] on div "New Features" at bounding box center [653, 285] width 1306 height 571
